Goal: Check status: Check status

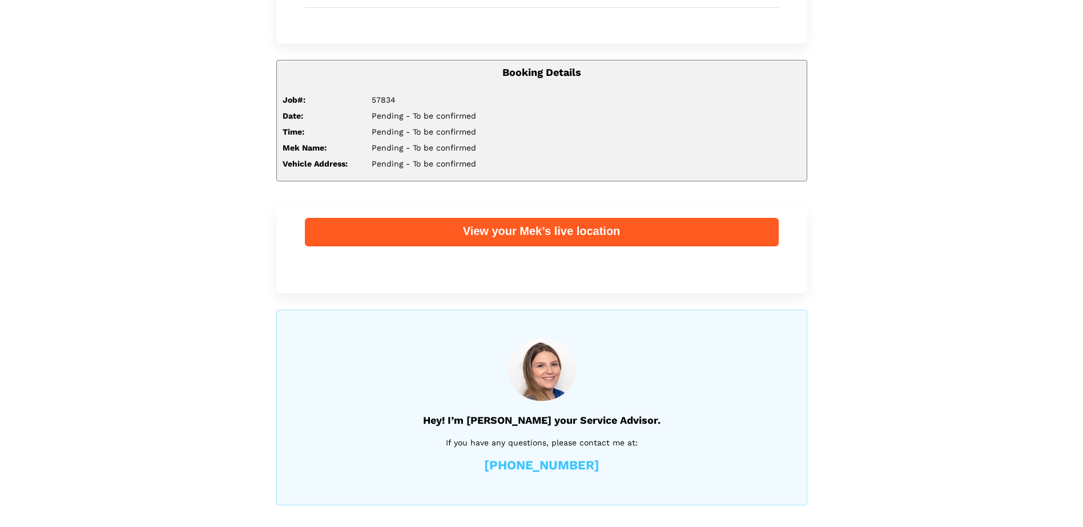
scroll to position [222, 0]
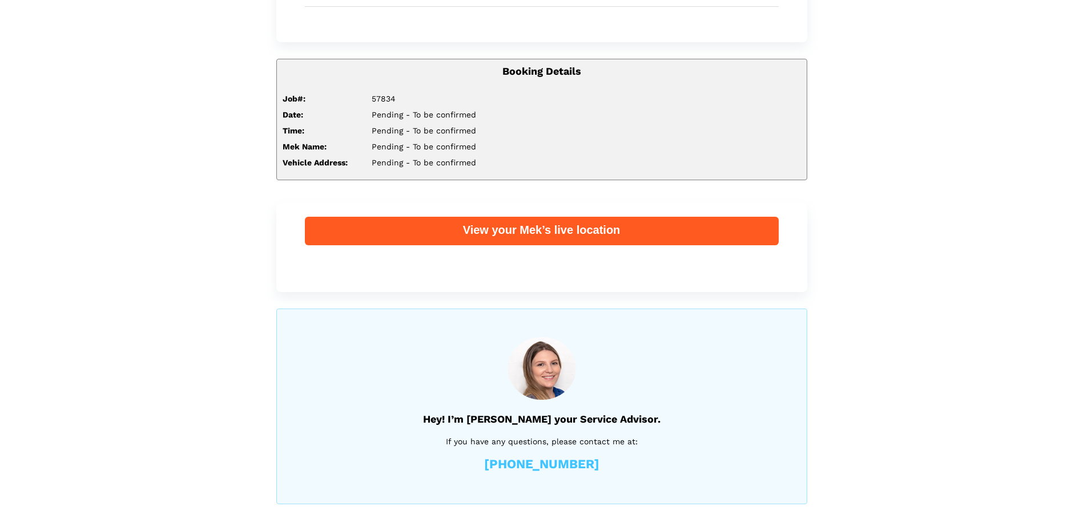
click at [610, 233] on div "View your Mek’s live location" at bounding box center [542, 230] width 474 height 15
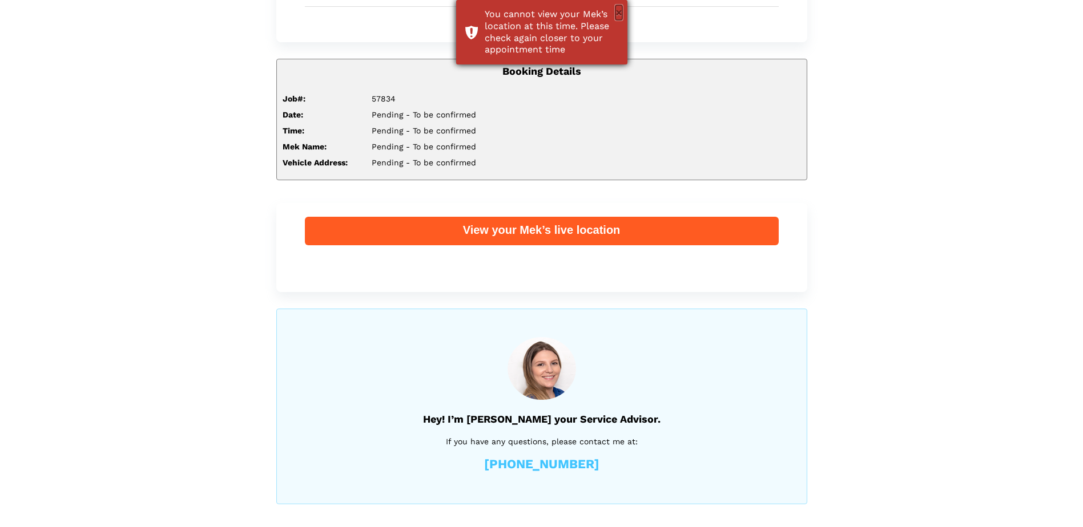
click at [618, 8] on button "×" at bounding box center [618, 12] width 7 height 15
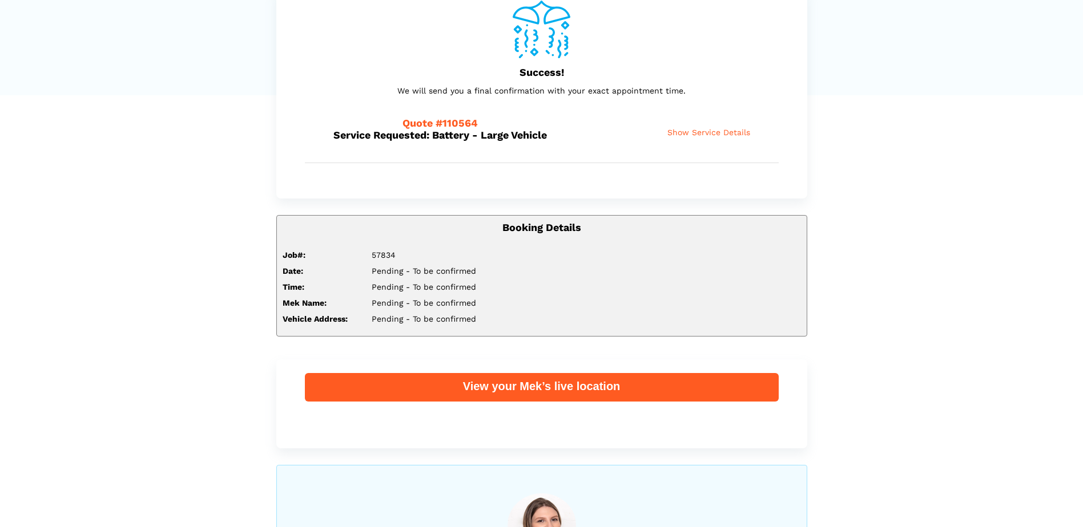
scroll to position [0, 0]
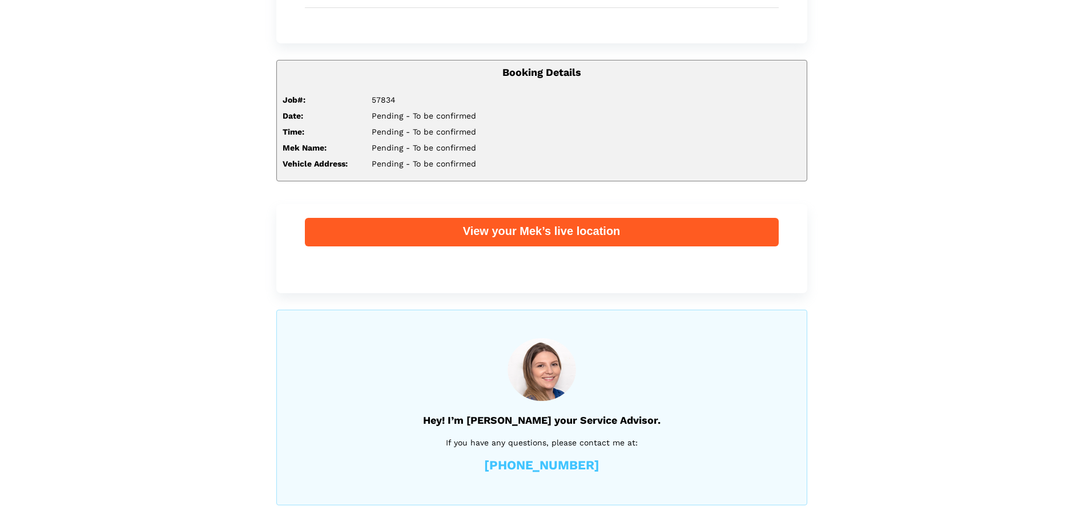
scroll to position [222, 0]
